Goal: Information Seeking & Learning: Learn about a topic

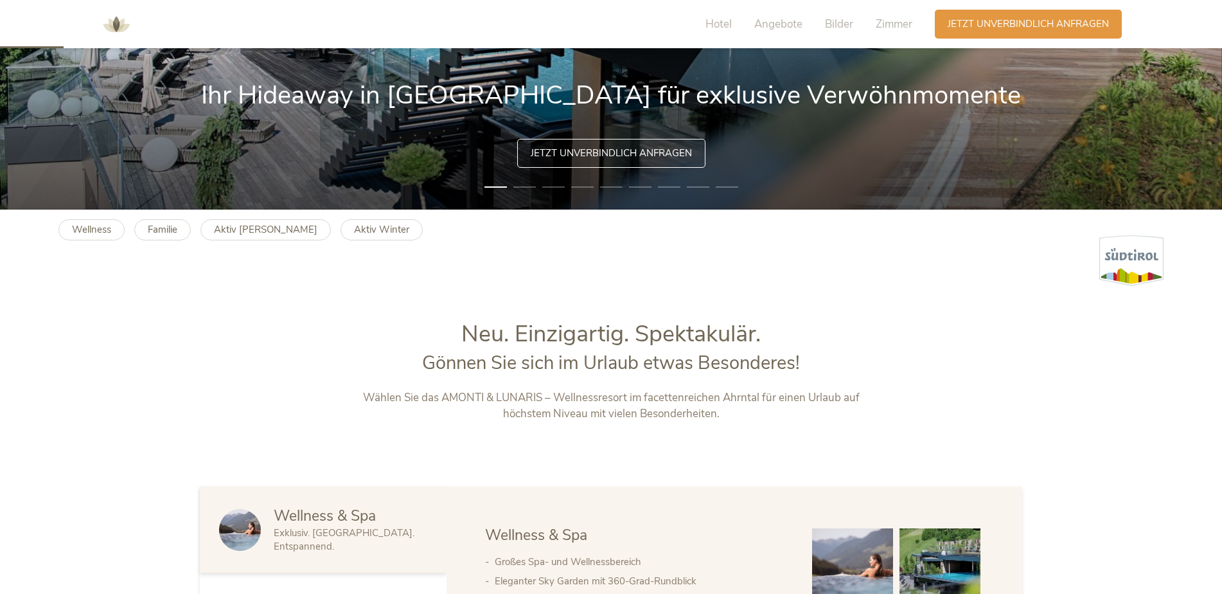
scroll to position [386, 0]
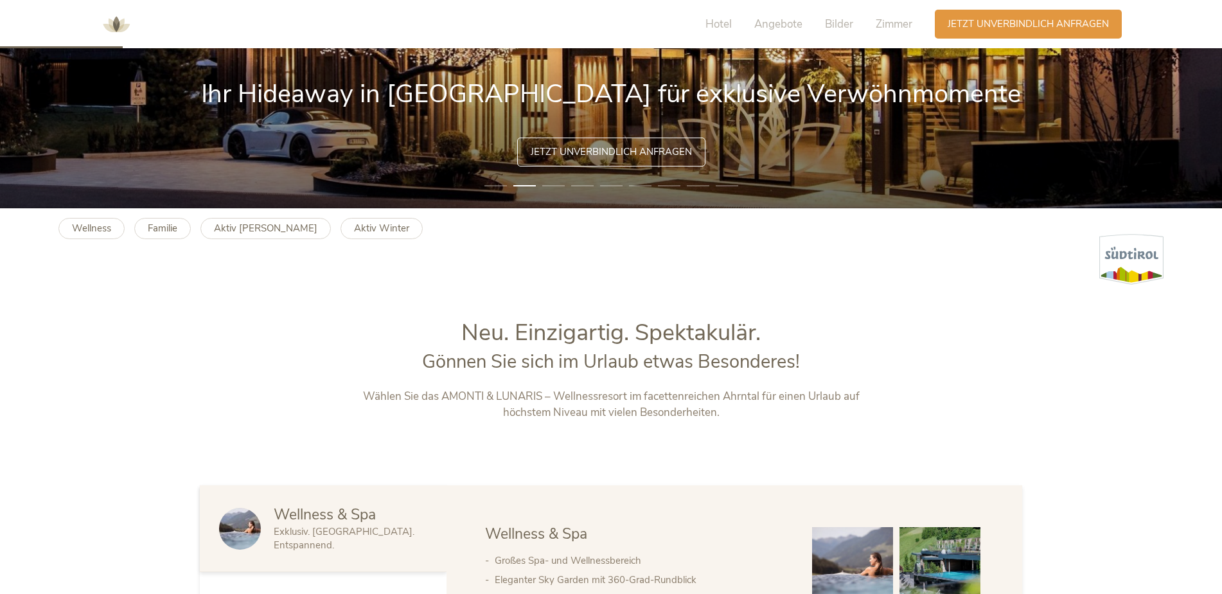
click at [354, 227] on b "Aktiv Winter" at bounding box center [381, 228] width 55 height 13
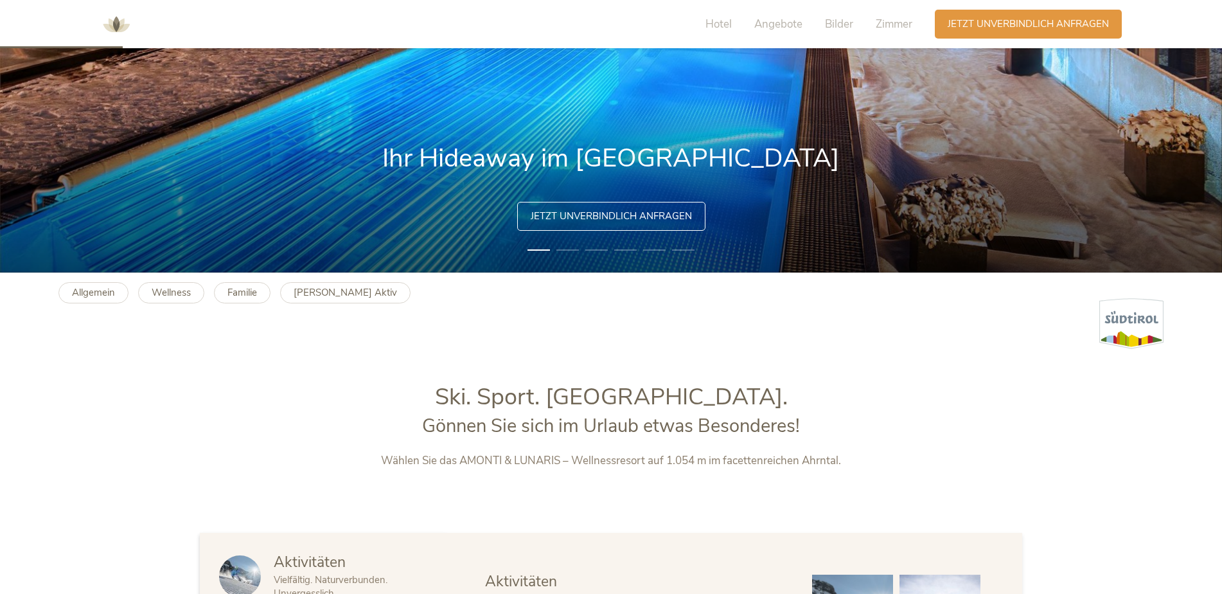
scroll to position [643, 0]
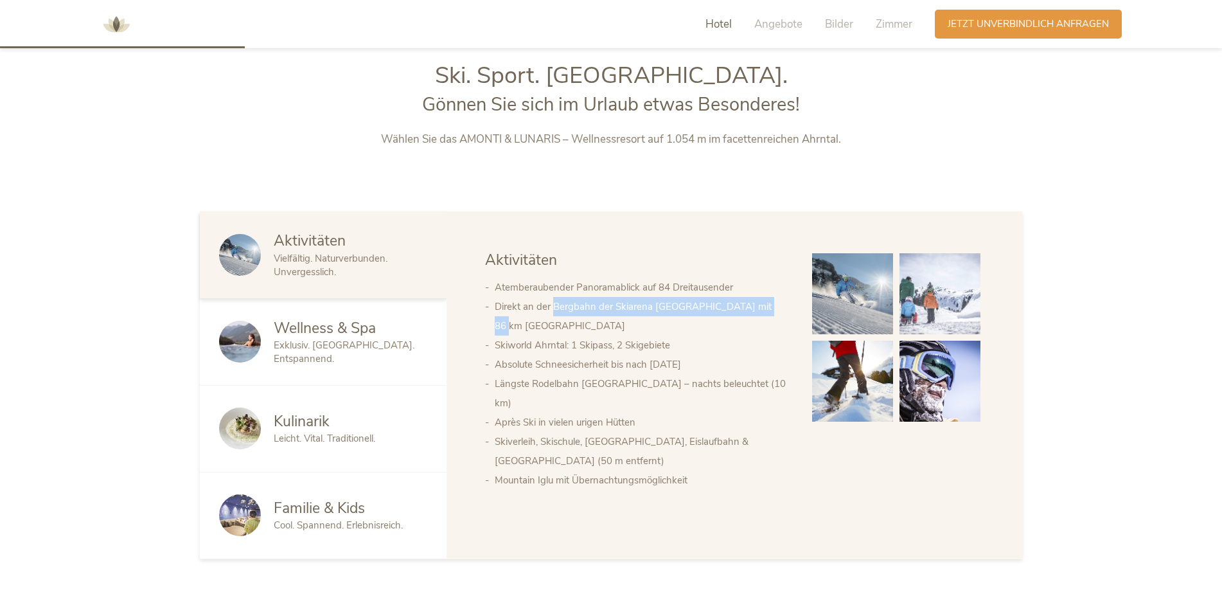
drag, startPoint x: 552, startPoint y: 310, endPoint x: 768, endPoint y: 308, distance: 215.9
click at [768, 308] on li "Direkt an der Bergbahn der Skiarena [GEOGRAPHIC_DATA] mit 86 km [GEOGRAPHIC_DAT…" at bounding box center [641, 316] width 292 height 39
